Goal: Task Accomplishment & Management: Complete application form

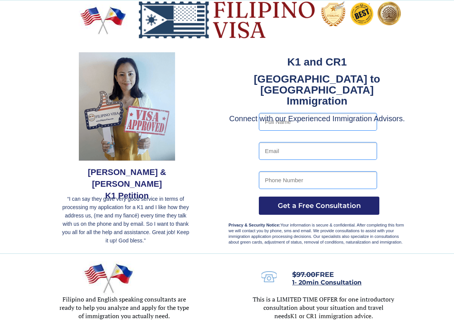
click at [135, 76] on img at bounding box center [127, 106] width 96 height 108
